Goal: Task Accomplishment & Management: Manage account settings

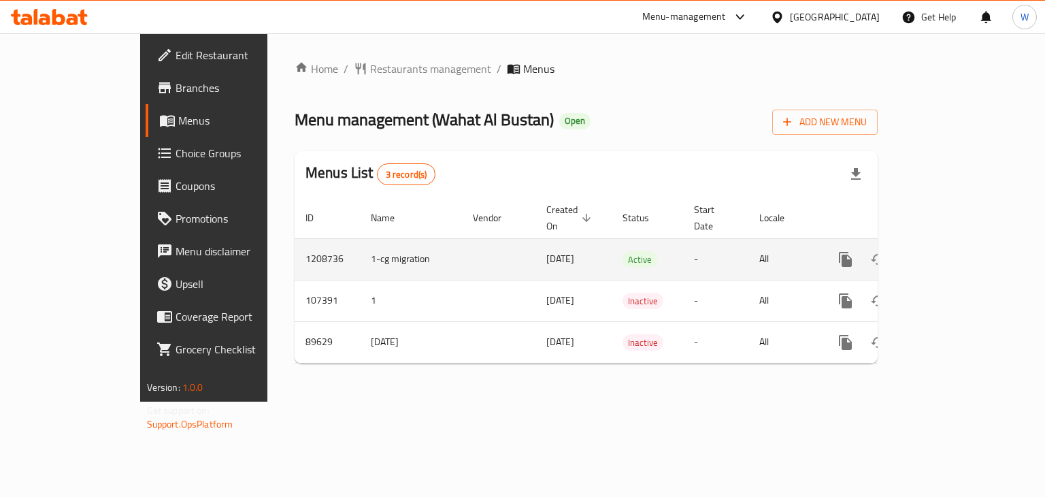
click at [950, 253] on icon "enhanced table" at bounding box center [944, 259] width 12 height 12
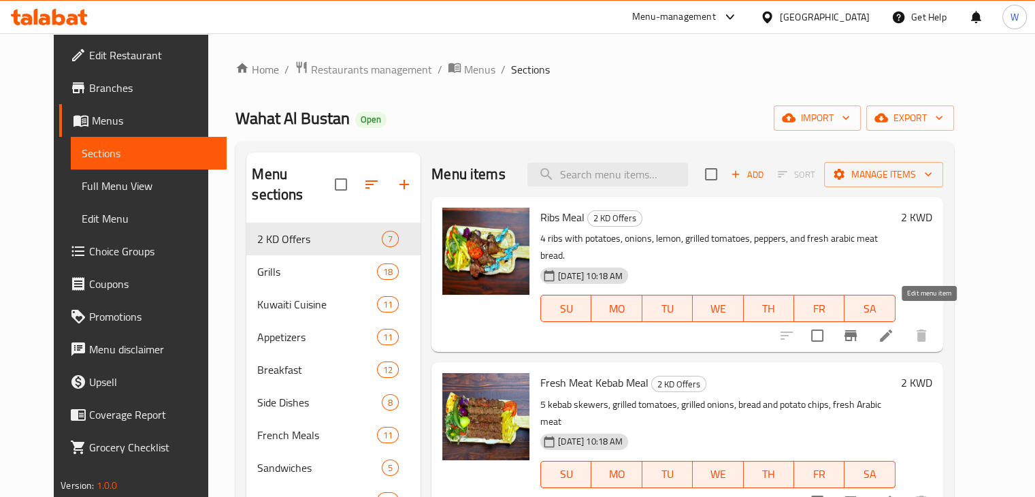
click at [894, 327] on icon at bounding box center [886, 335] width 16 height 16
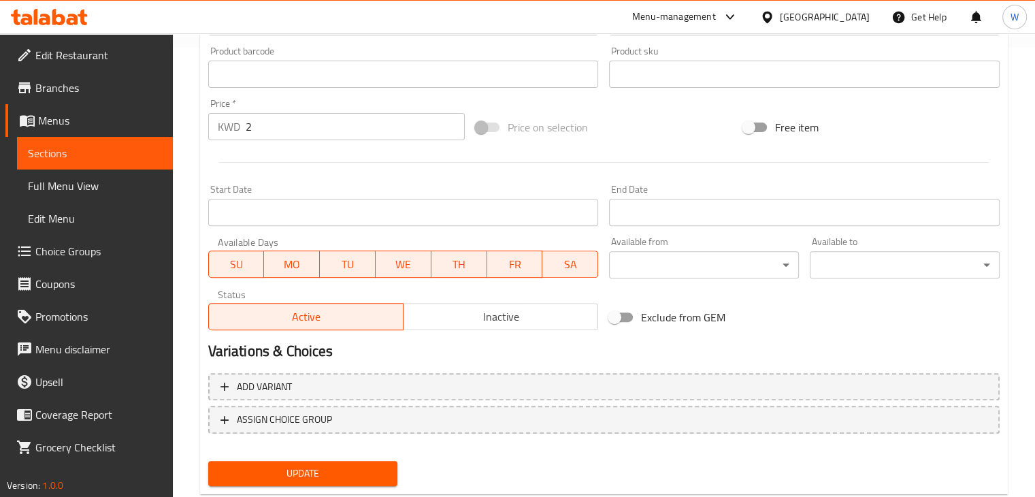
scroll to position [484, 0]
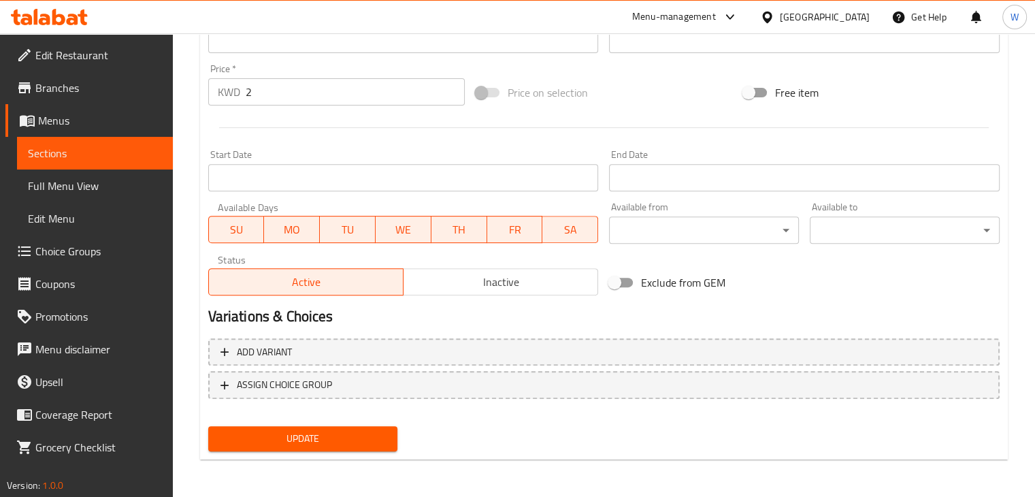
click at [507, 276] on span "Inactive" at bounding box center [501, 282] width 184 height 20
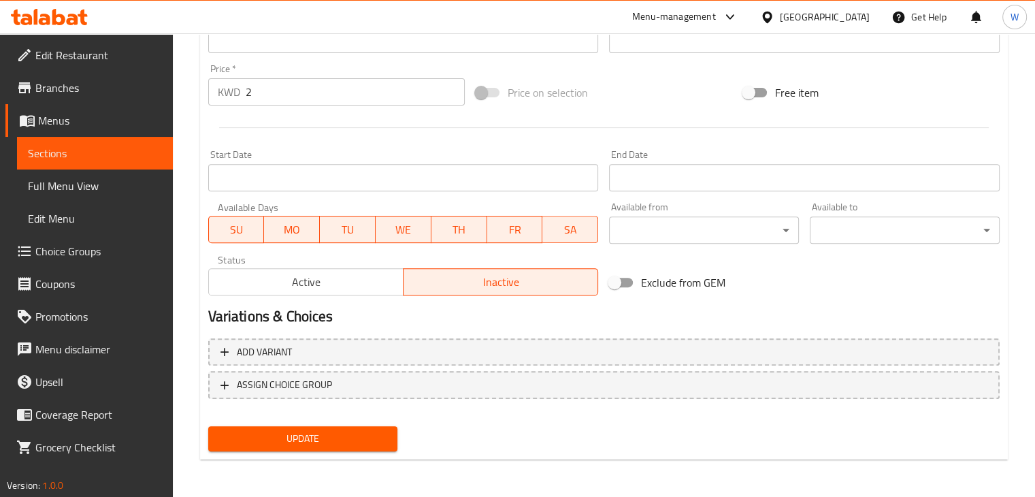
click at [343, 438] on span "Update" at bounding box center [303, 438] width 168 height 17
click at [353, 440] on span "Update" at bounding box center [303, 438] width 168 height 17
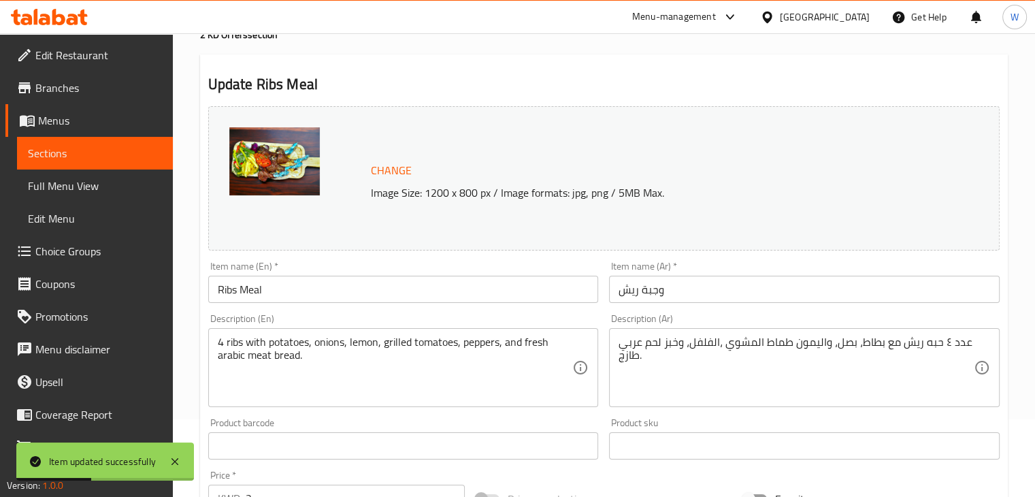
scroll to position [0, 0]
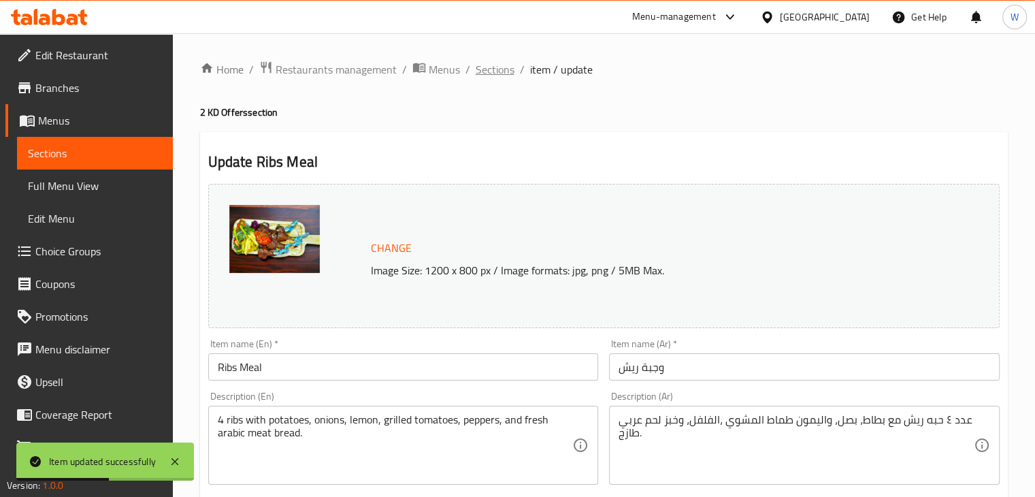
click at [493, 71] on span "Sections" at bounding box center [495, 69] width 39 height 16
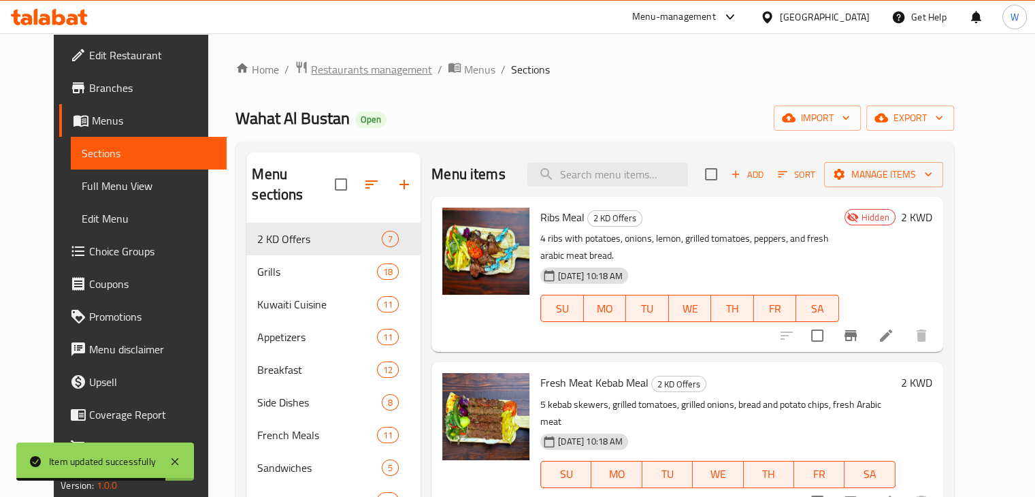
click at [359, 71] on span "Restaurants management" at bounding box center [371, 69] width 121 height 16
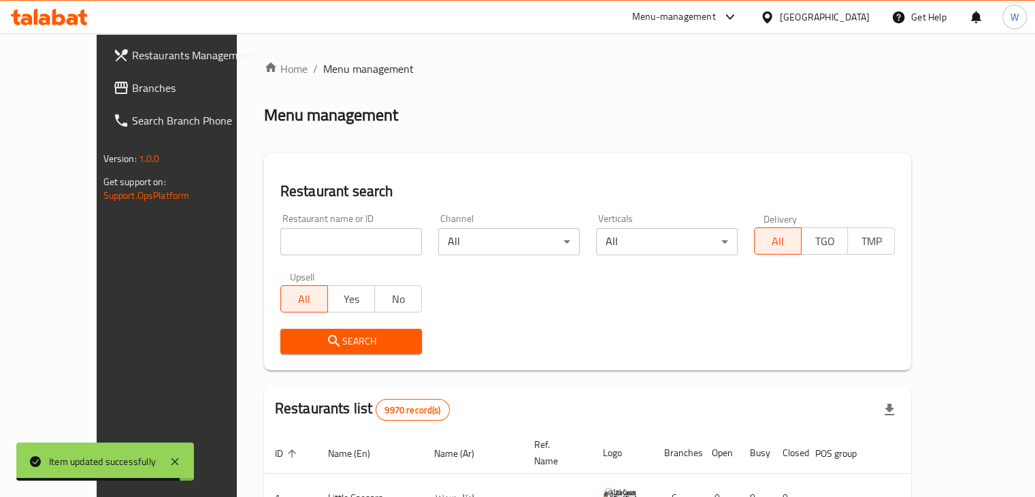
click at [316, 240] on input "search" at bounding box center [351, 241] width 142 height 27
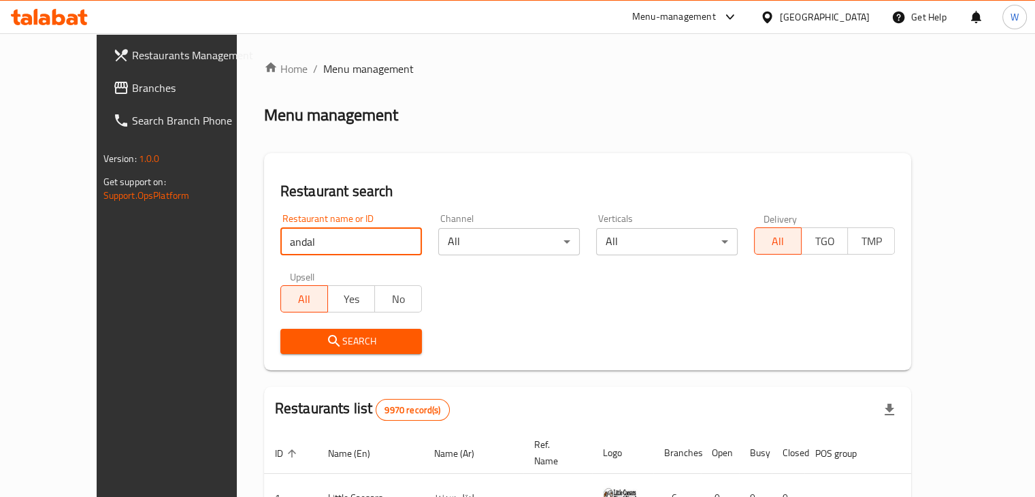
type input "andal"
click button "Search" at bounding box center [351, 341] width 142 height 25
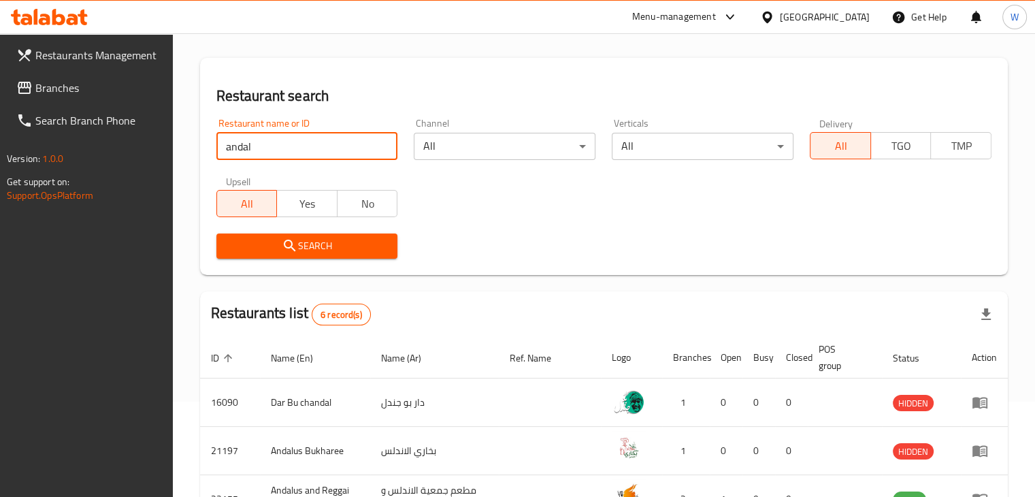
scroll to position [291, 0]
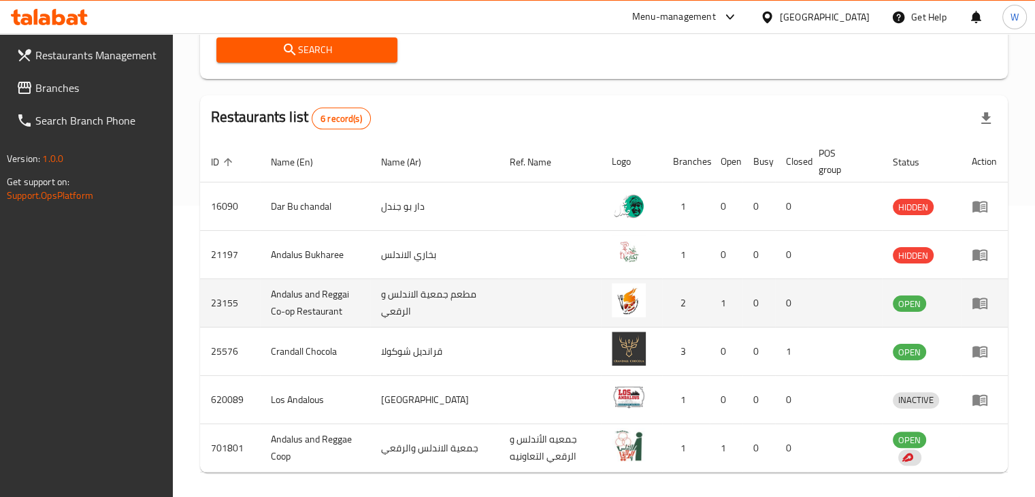
click at [973, 299] on icon "enhanced table" at bounding box center [980, 303] width 16 height 16
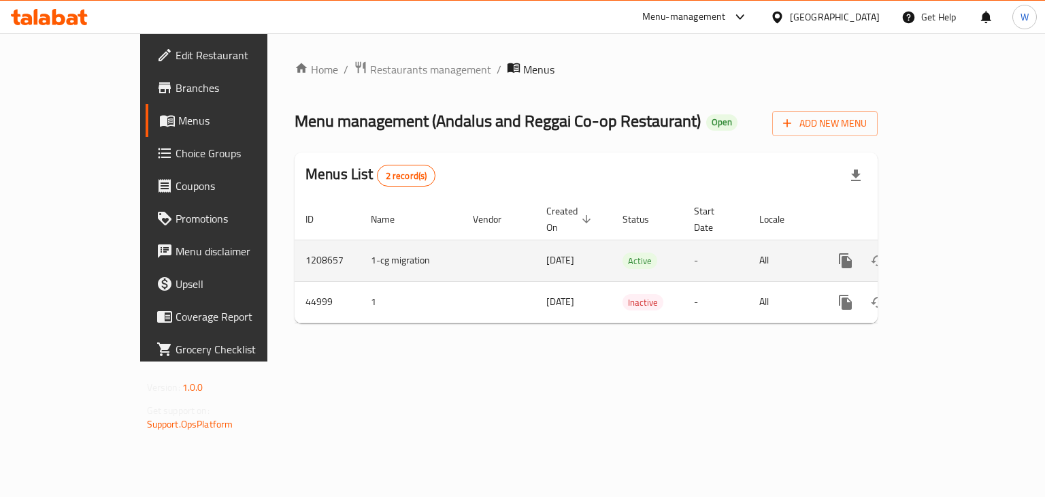
click at [952, 253] on icon "enhanced table" at bounding box center [944, 261] width 16 height 16
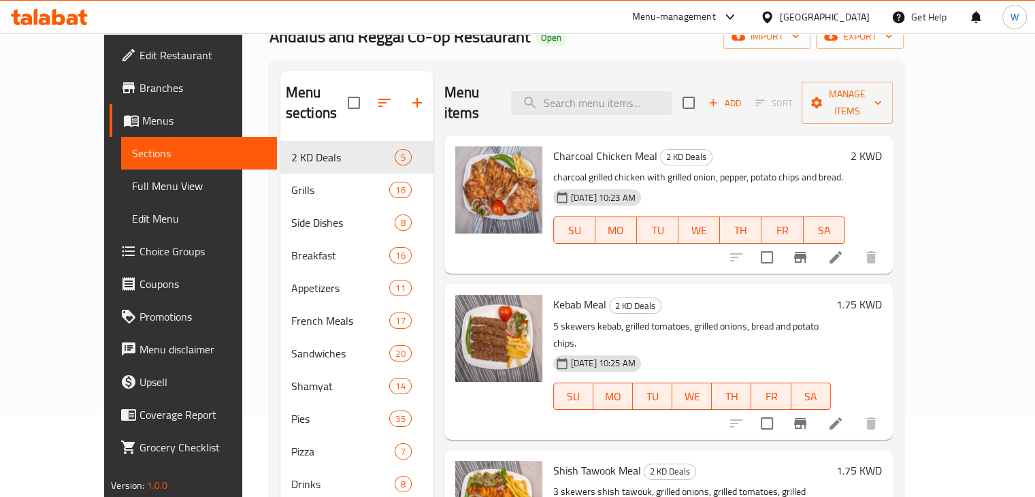
scroll to position [136, 0]
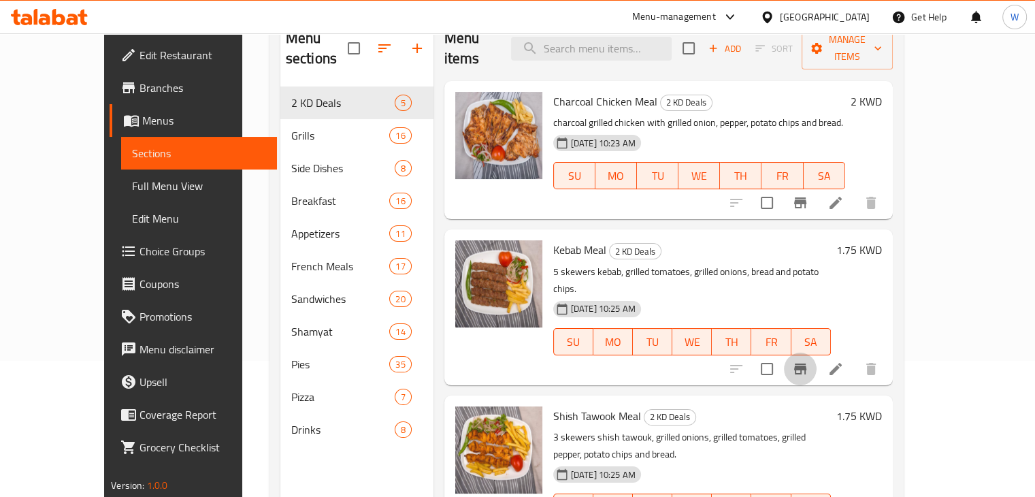
click at [809, 361] on icon "Branch-specific-item" at bounding box center [800, 369] width 16 height 16
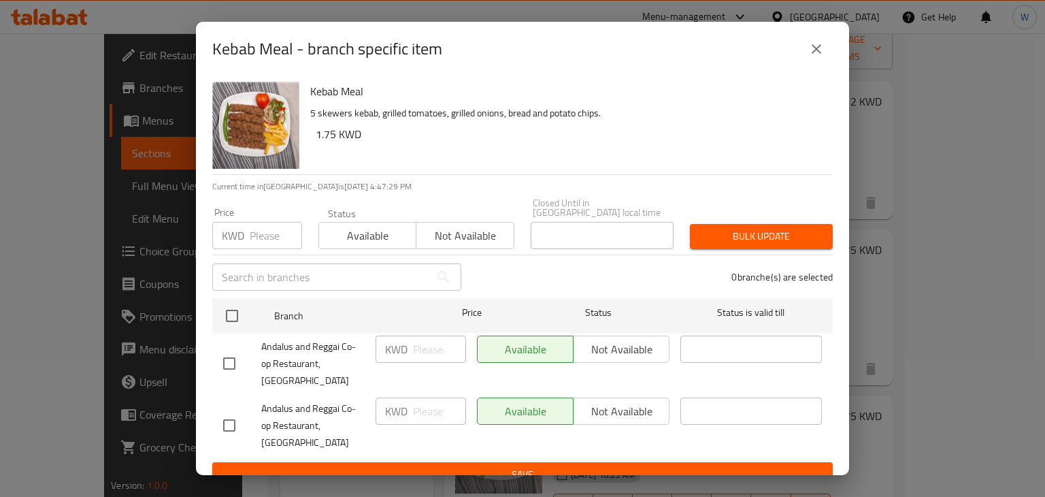
click at [266, 240] on input "number" at bounding box center [276, 235] width 52 height 27
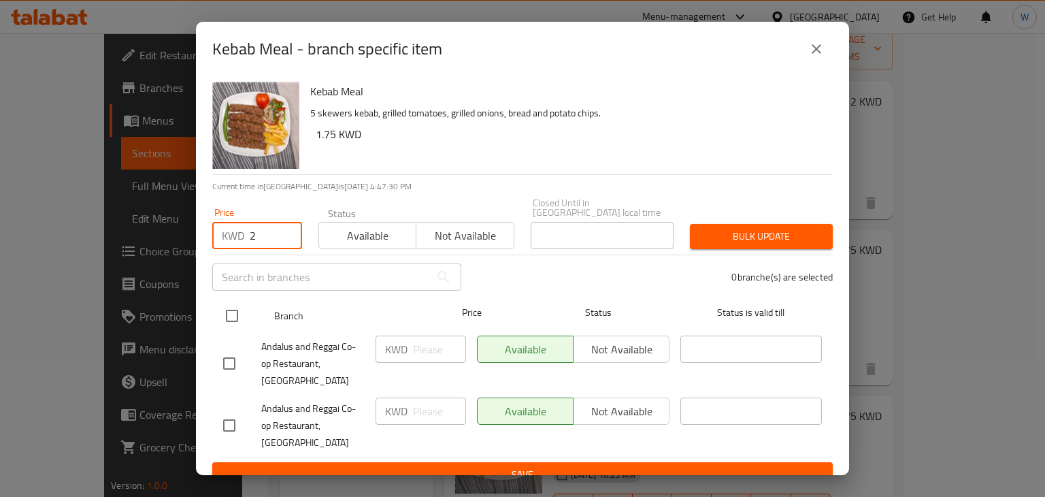
type input "2"
click at [228, 323] on input "checkbox" at bounding box center [232, 316] width 29 height 29
checkbox input "true"
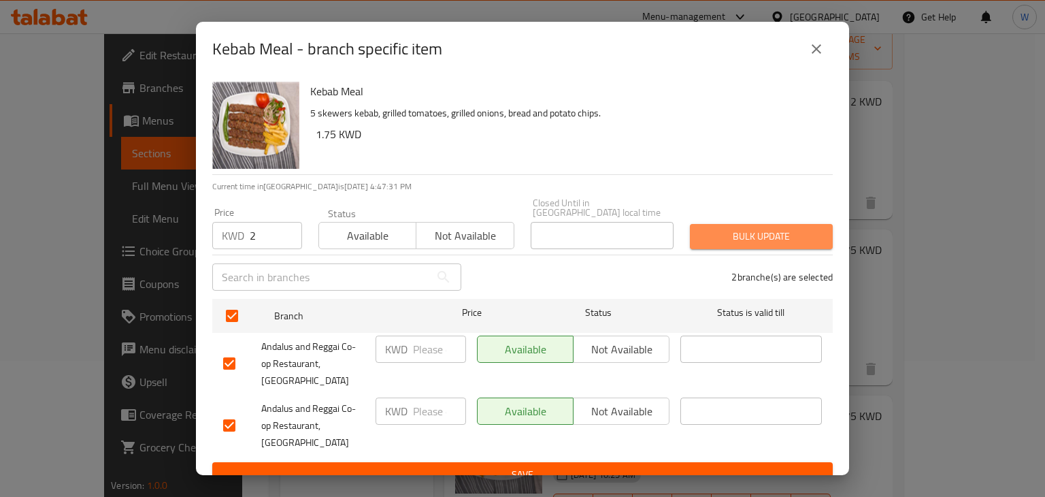
click at [802, 235] on span "Bulk update" at bounding box center [761, 236] width 121 height 17
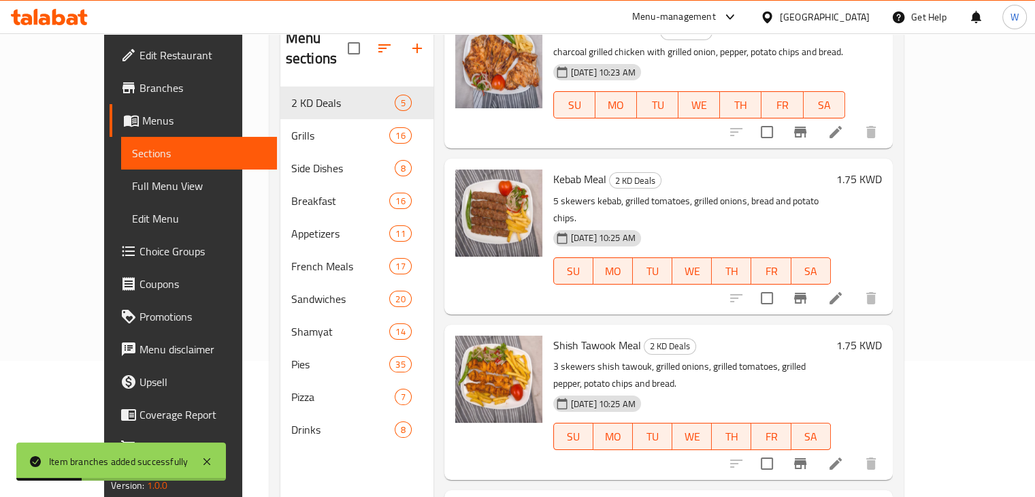
scroll to position [272, 0]
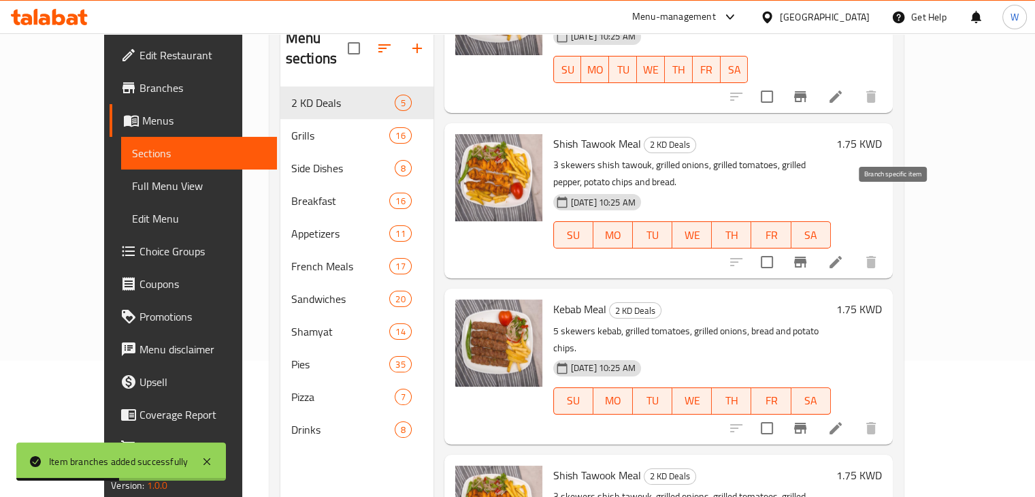
click at [807, 257] on icon "Branch-specific-item" at bounding box center [800, 262] width 12 height 11
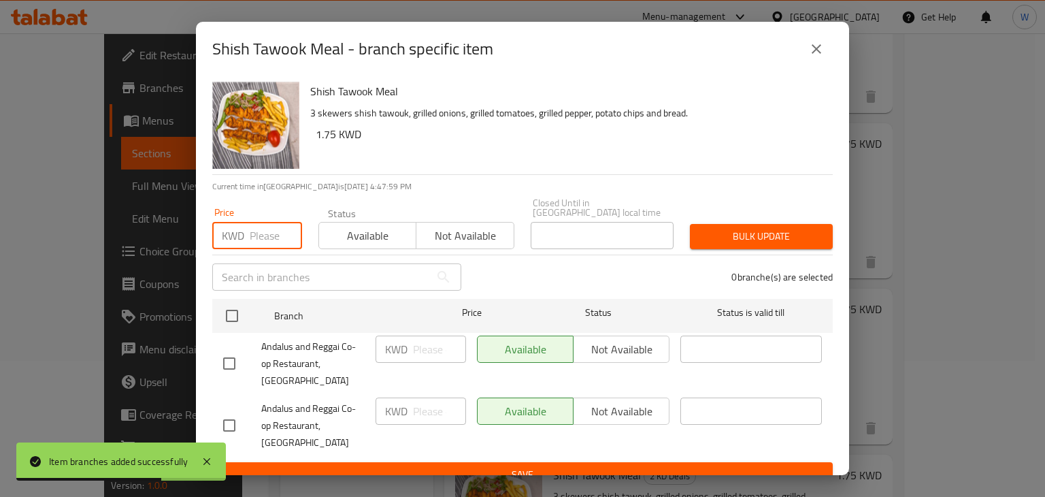
click at [259, 246] on input "number" at bounding box center [276, 235] width 52 height 27
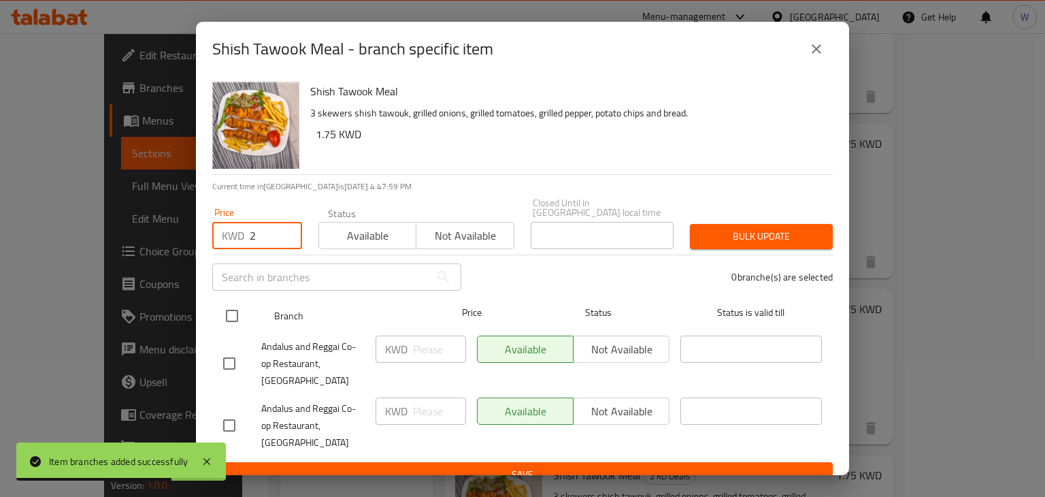
type input "2"
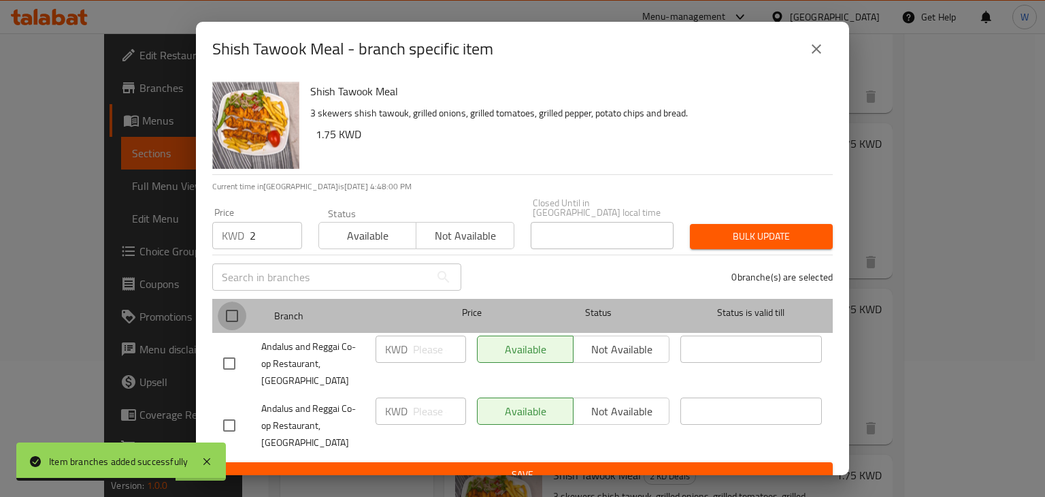
click at [234, 311] on input "checkbox" at bounding box center [232, 316] width 29 height 29
checkbox input "true"
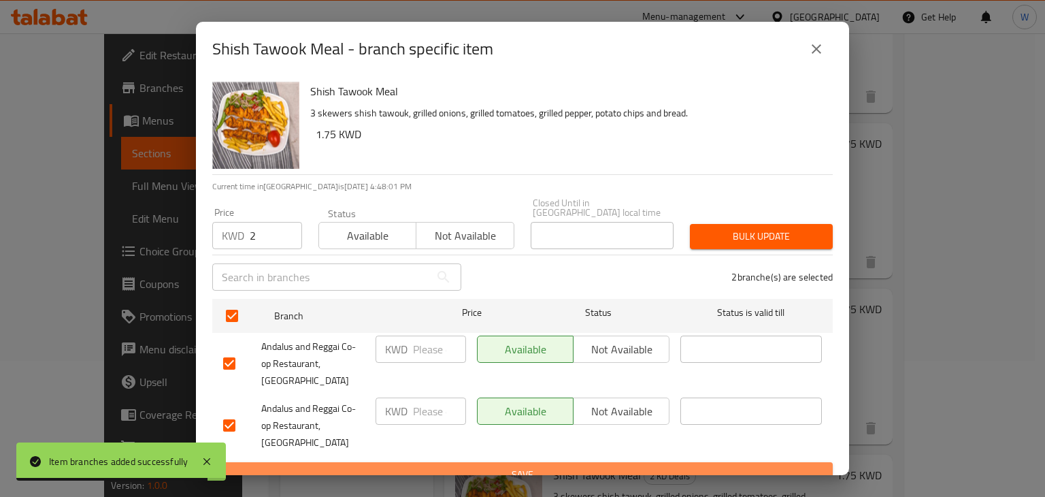
click at [618, 466] on span "Save" at bounding box center [522, 474] width 599 height 17
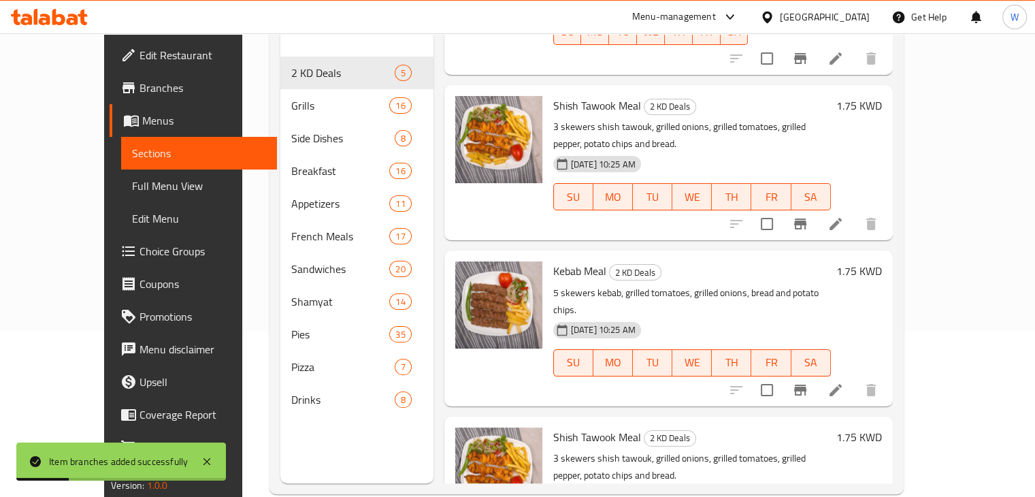
scroll to position [191, 0]
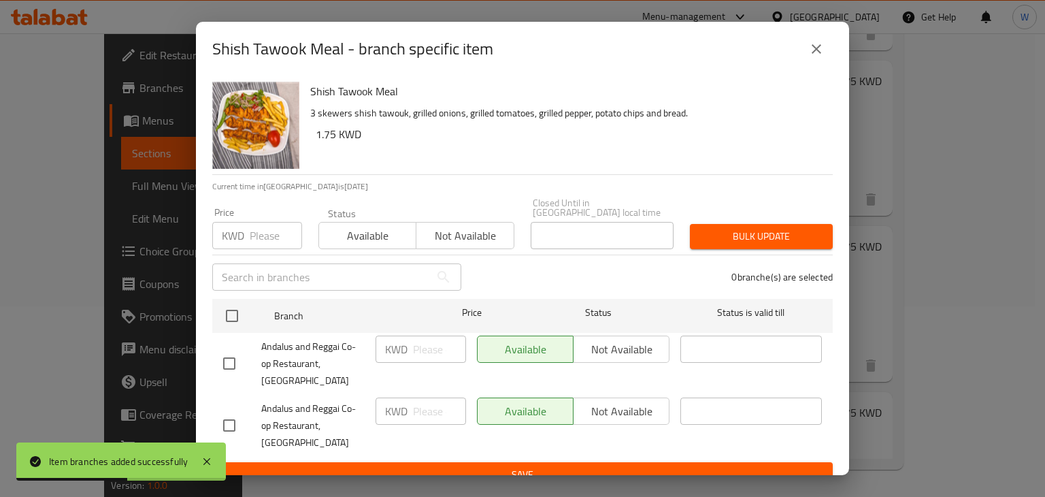
click at [264, 240] on input "number" at bounding box center [276, 235] width 52 height 27
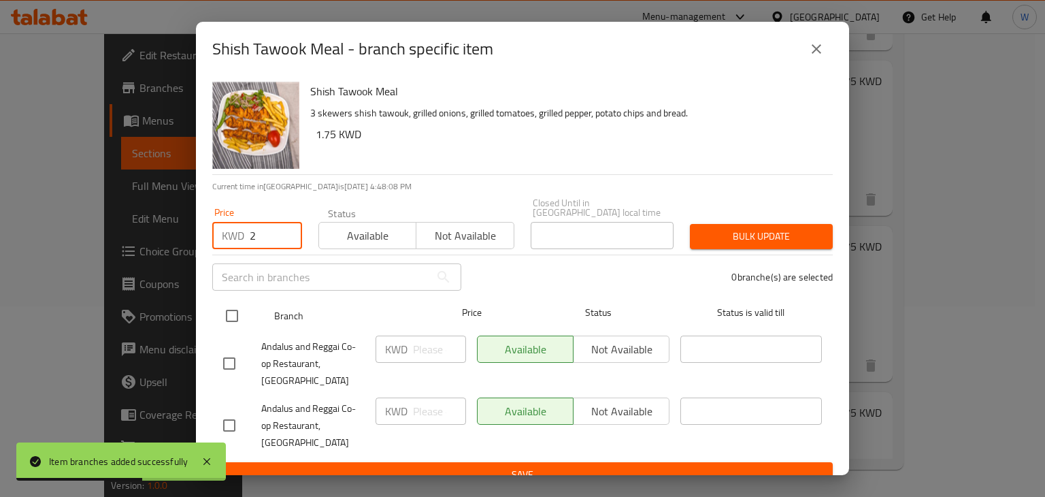
type input "2"
click at [221, 312] on input "checkbox" at bounding box center [232, 316] width 29 height 29
checkbox input "true"
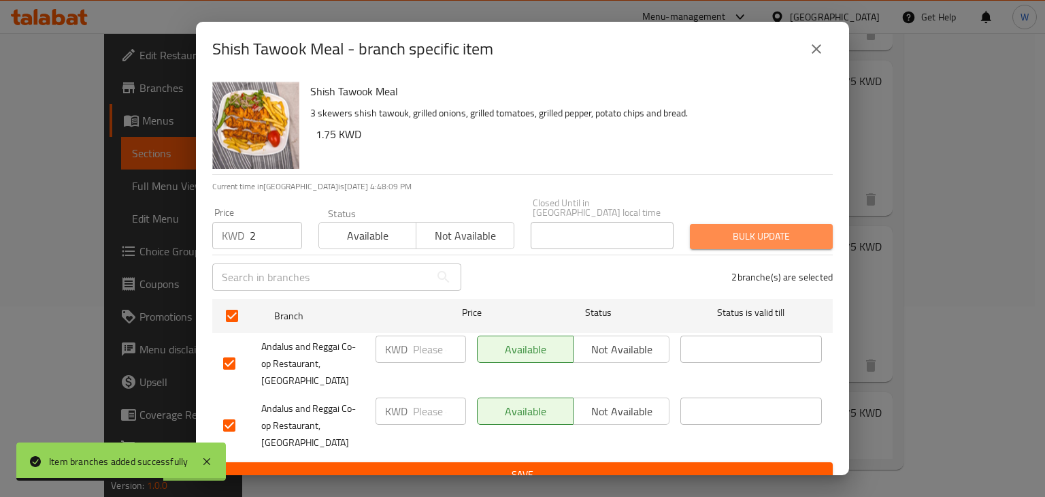
click at [752, 243] on span "Bulk update" at bounding box center [761, 236] width 121 height 17
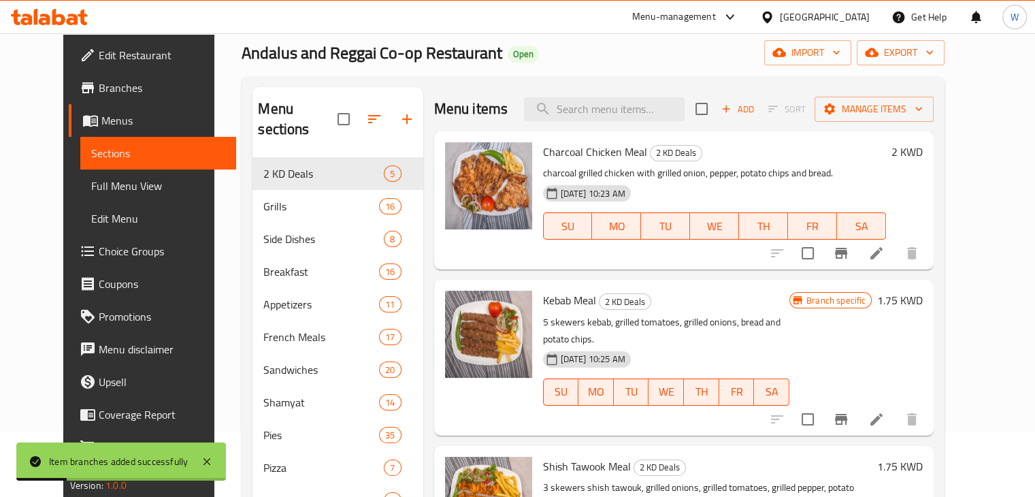
scroll to position [0, 0]
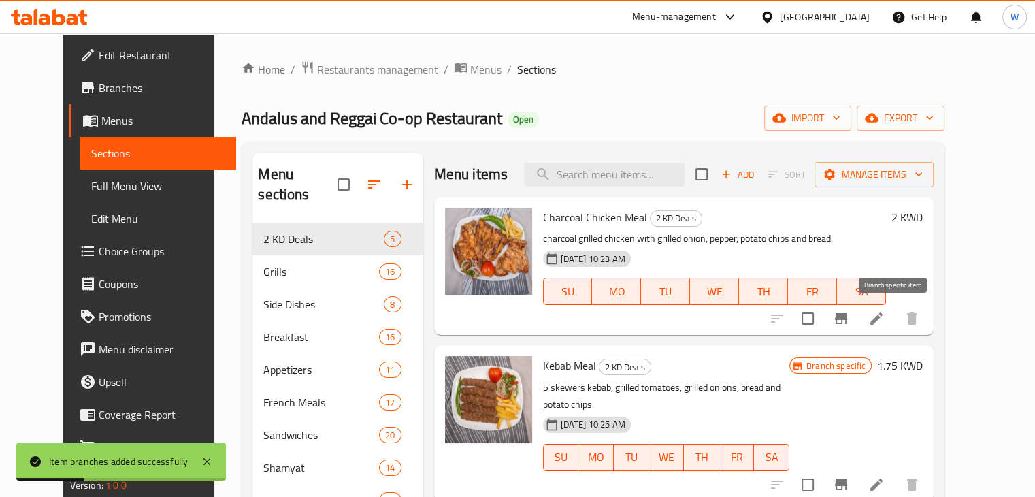
click at [849, 324] on icon "Branch-specific-item" at bounding box center [841, 318] width 16 height 16
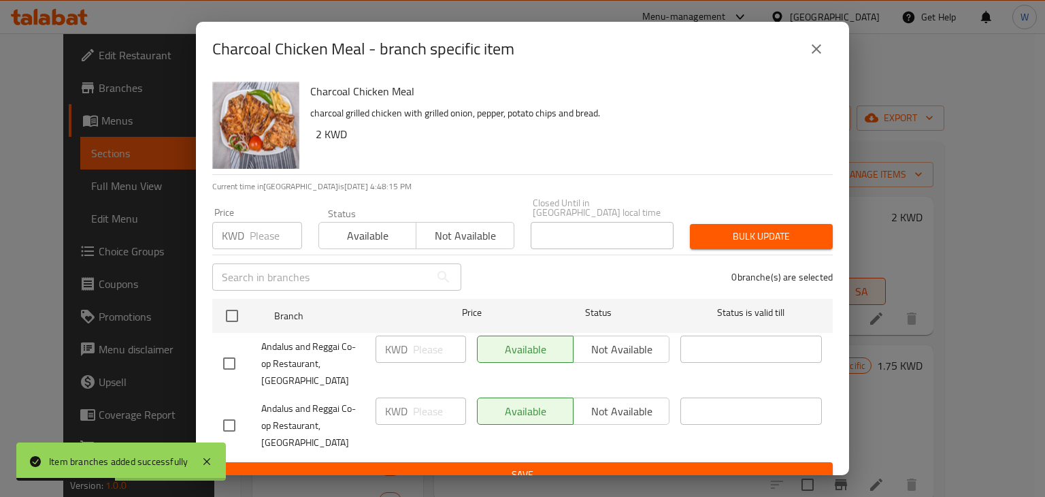
click at [822, 55] on icon "close" at bounding box center [817, 49] width 16 height 16
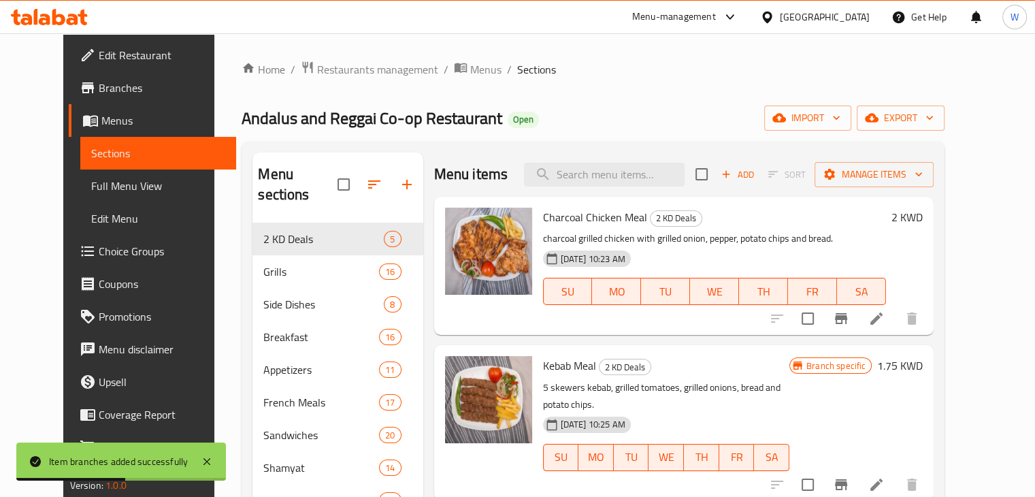
scroll to position [204, 0]
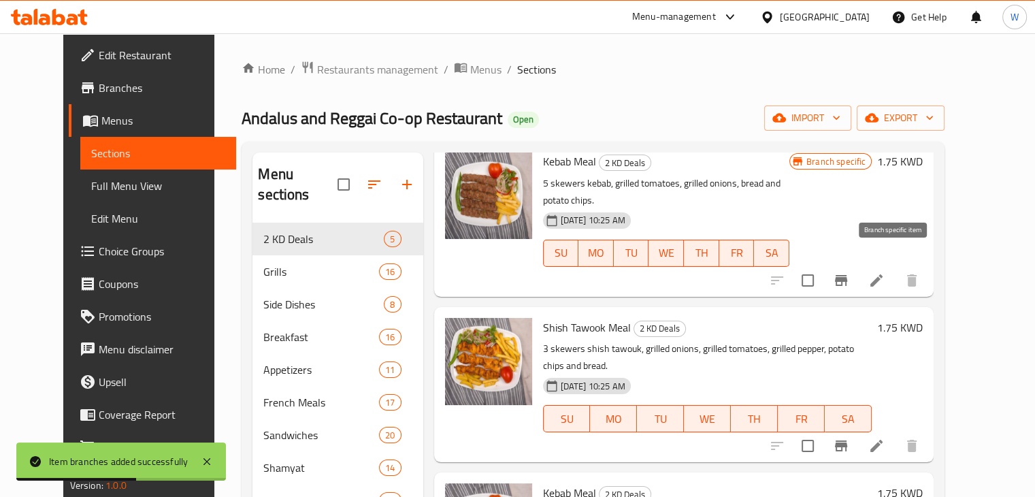
click at [858, 275] on button "Branch-specific-item" at bounding box center [841, 280] width 33 height 33
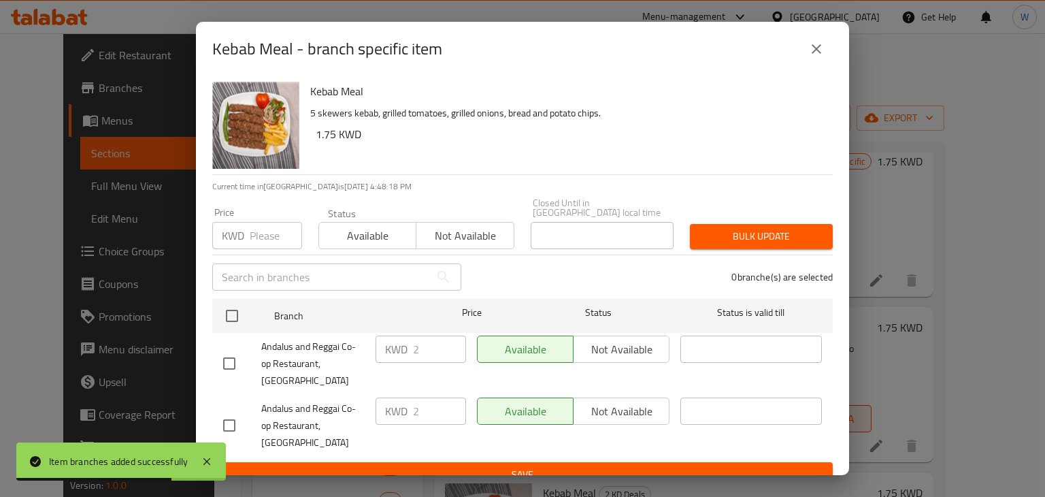
click at [817, 55] on icon "close" at bounding box center [817, 49] width 16 height 16
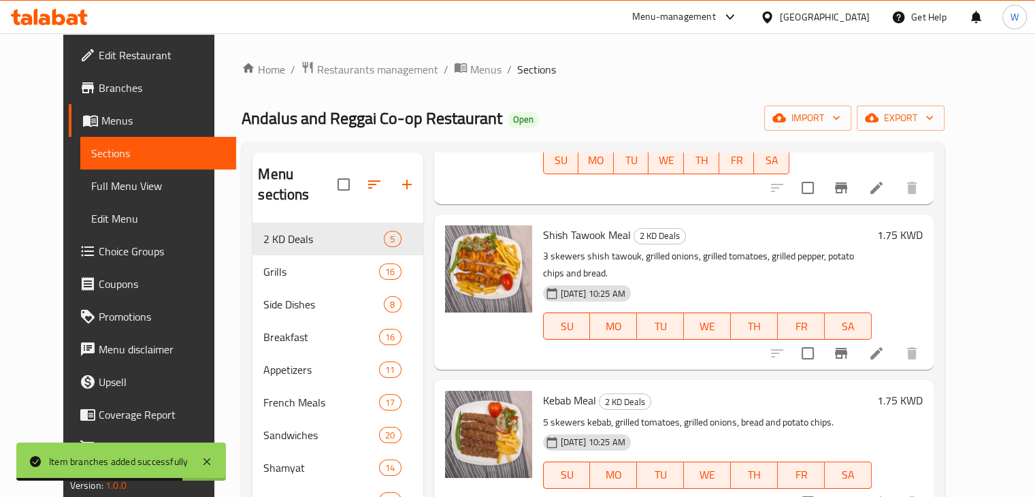
scroll to position [297, 0]
click at [847, 347] on icon "Branch-specific-item" at bounding box center [841, 352] width 12 height 11
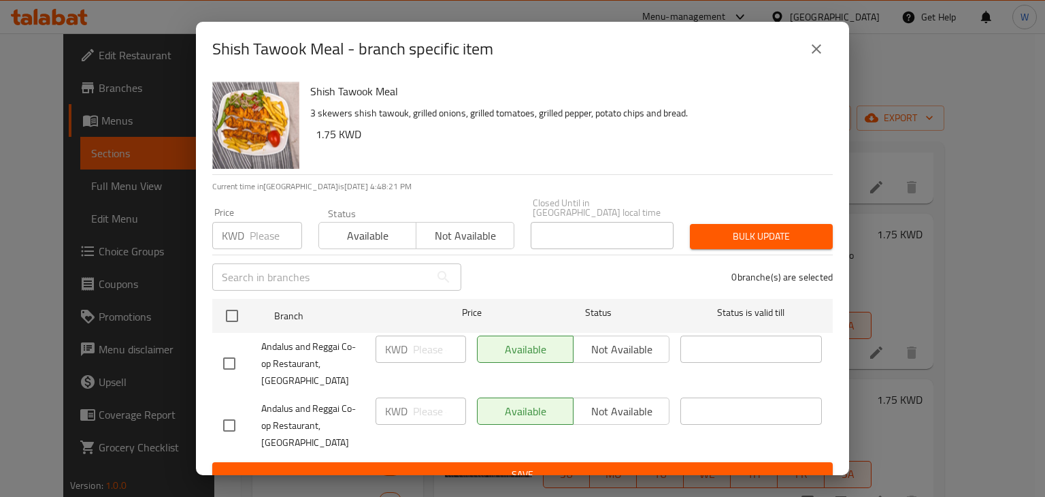
click at [253, 243] on input "number" at bounding box center [276, 235] width 52 height 27
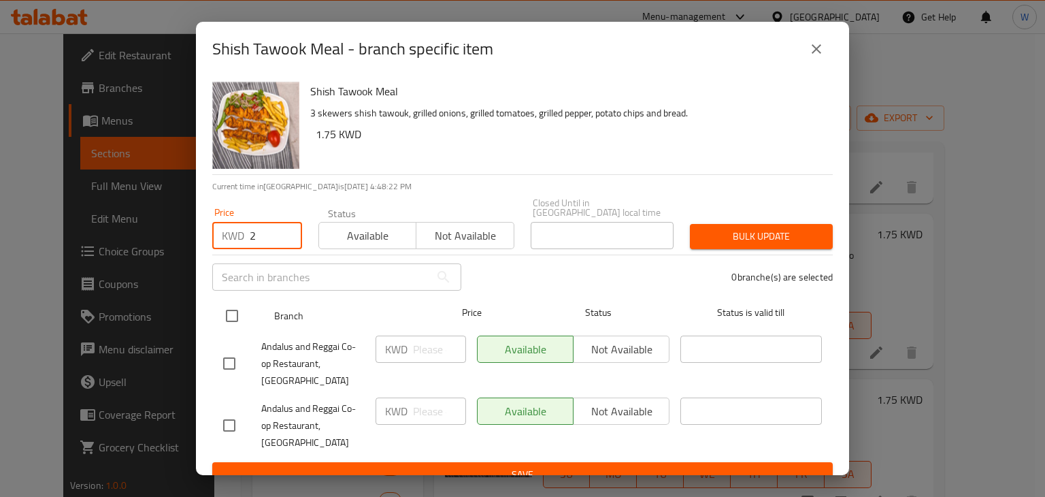
type input "2"
click at [231, 320] on input "checkbox" at bounding box center [232, 316] width 29 height 29
checkbox input "true"
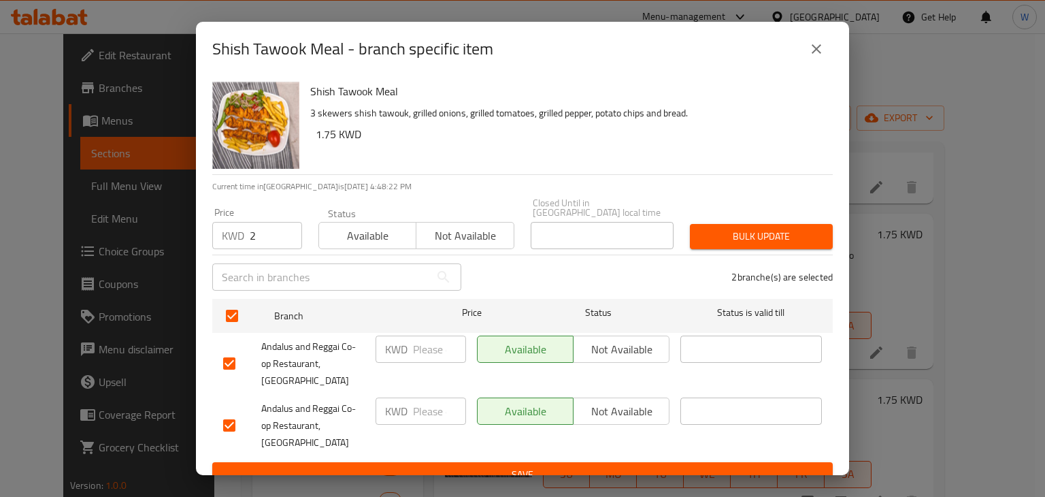
click at [762, 236] on span "Bulk update" at bounding box center [761, 236] width 121 height 17
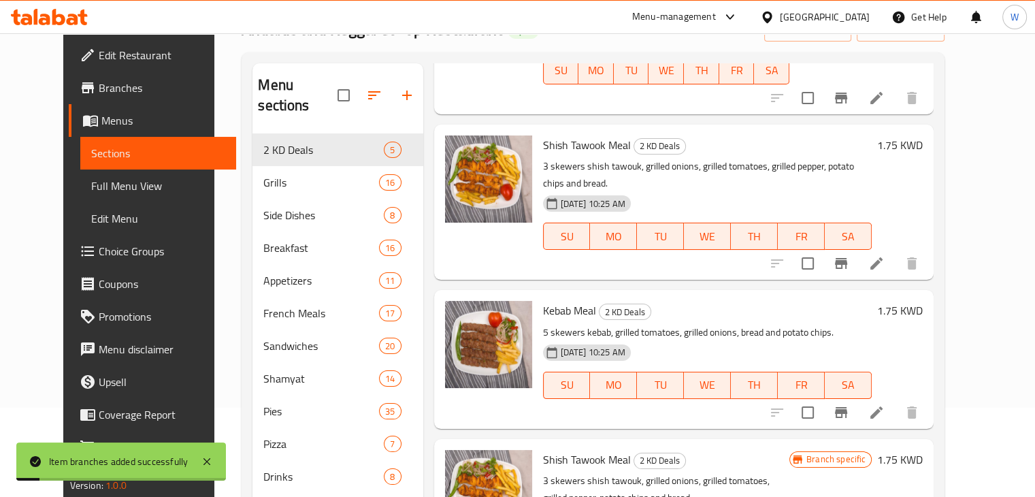
scroll to position [191, 0]
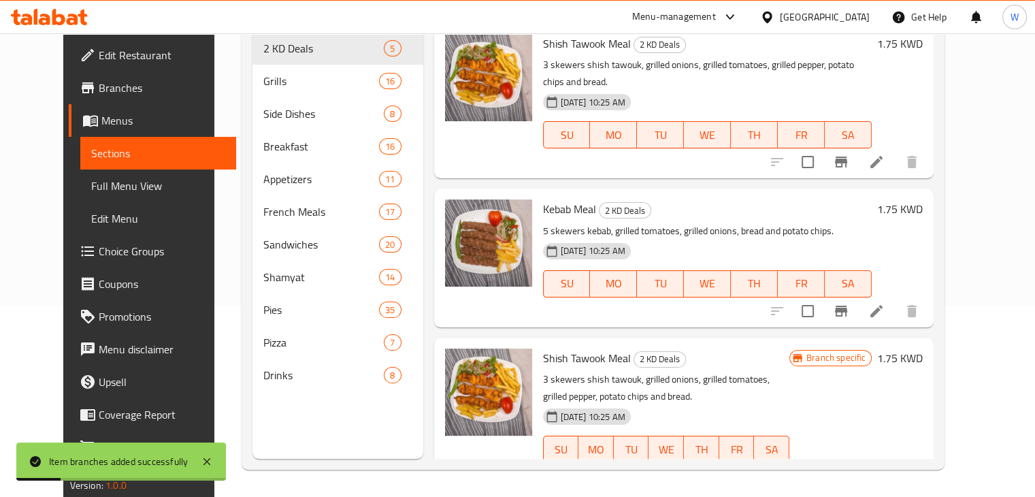
click at [849, 303] on icon "Branch-specific-item" at bounding box center [841, 311] width 16 height 16
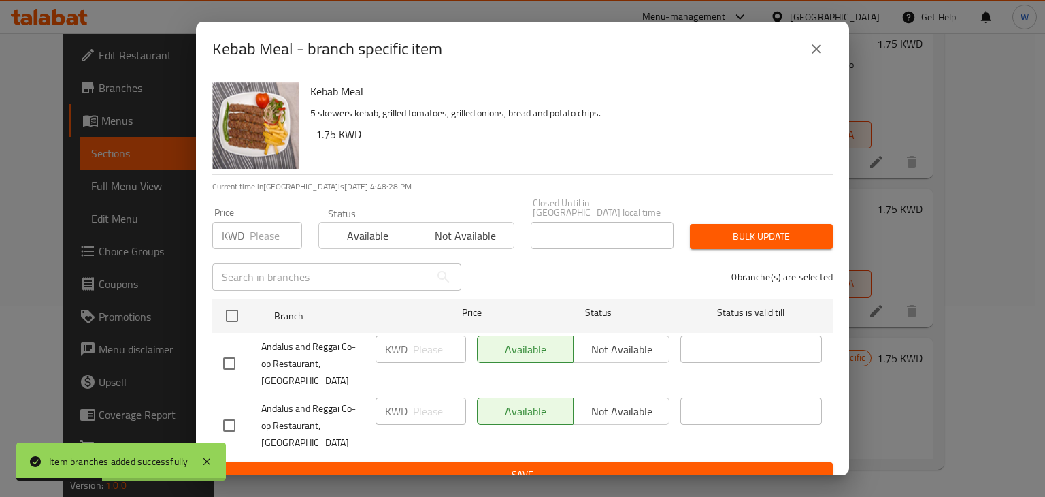
click at [265, 238] on input "number" at bounding box center [276, 235] width 52 height 27
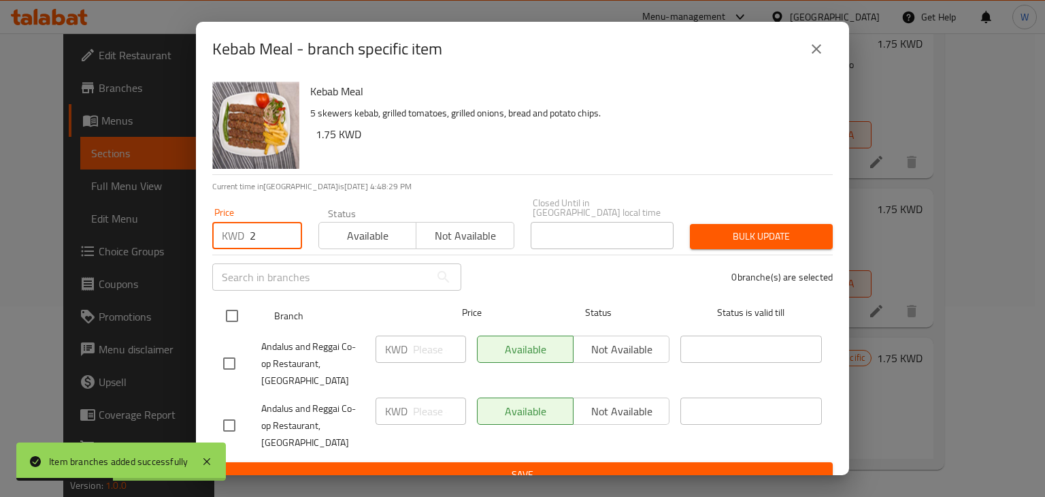
type input "2"
click at [236, 316] on input "checkbox" at bounding box center [232, 316] width 29 height 29
checkbox input "true"
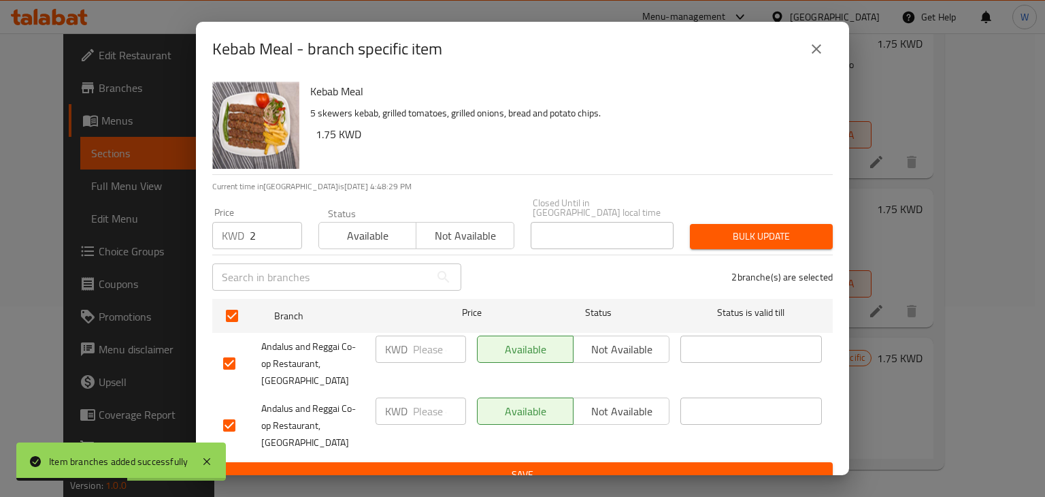
click at [443, 350] on input "number" at bounding box center [439, 349] width 53 height 27
click at [732, 240] on span "Bulk update" at bounding box center [761, 236] width 121 height 17
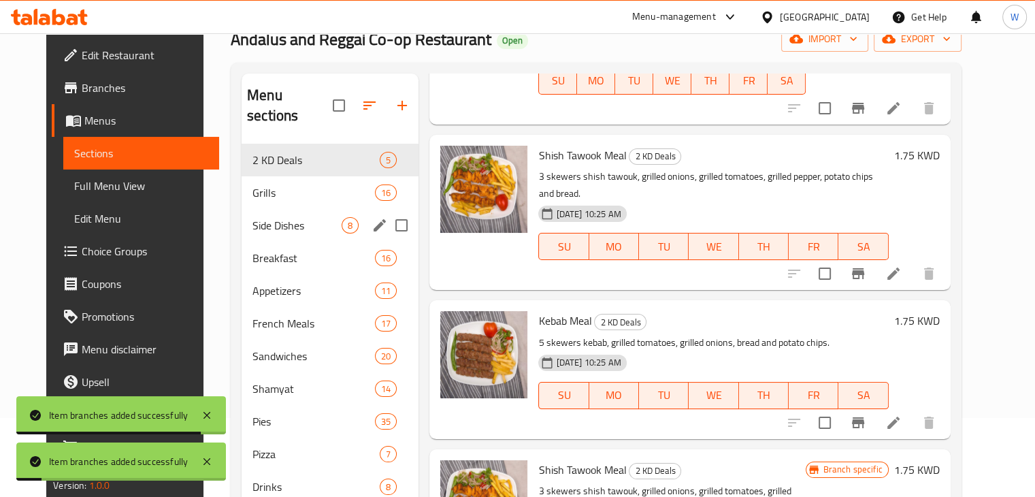
scroll to position [0, 0]
